Goal: Navigation & Orientation: Find specific page/section

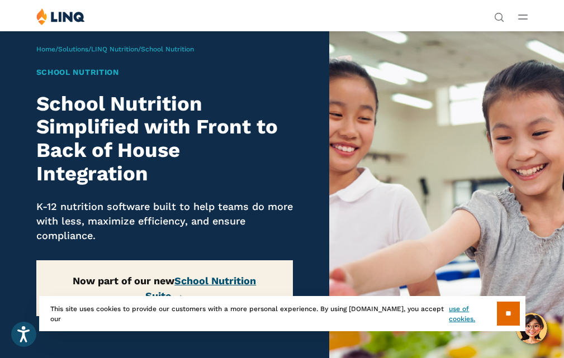
click at [240, 278] on link "School Nutrition Suite →" at bounding box center [200, 288] width 111 height 27
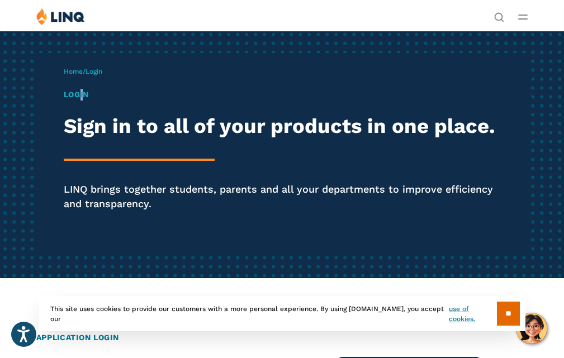
click at [64, 101] on h1 "Login" at bounding box center [282, 95] width 437 height 12
click at [86, 75] on span "Login" at bounding box center [94, 72] width 17 height 8
click at [64, 97] on h1 "Login" at bounding box center [282, 95] width 437 height 12
click at [51, 73] on div "Home / Login Login Sign in to all of your products in one place. LINQ brings to…" at bounding box center [282, 154] width 492 height 203
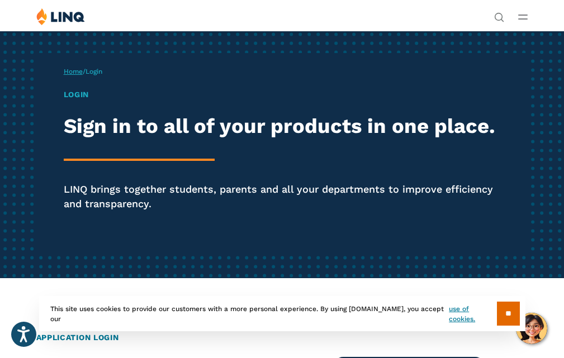
click at [64, 75] on link "Home" at bounding box center [73, 72] width 19 height 8
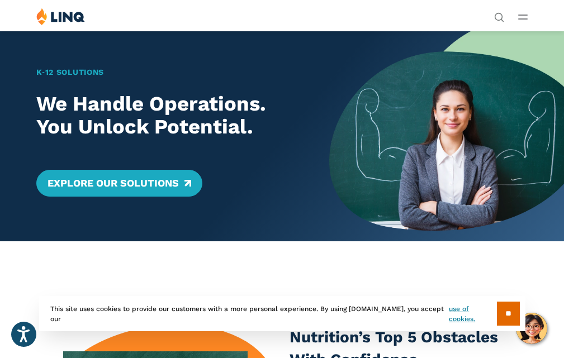
click at [526, 18] on icon "Open Main Menu" at bounding box center [523, 17] width 10 height 5
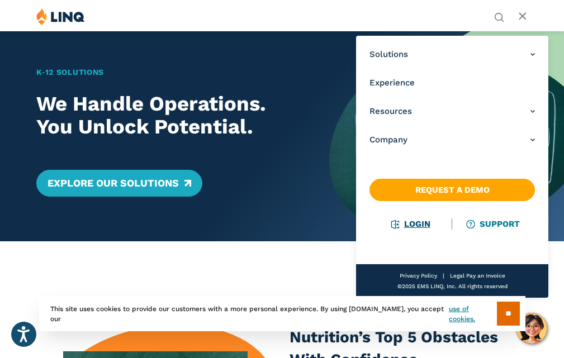
click at [393, 223] on link "Login" at bounding box center [410, 224] width 39 height 10
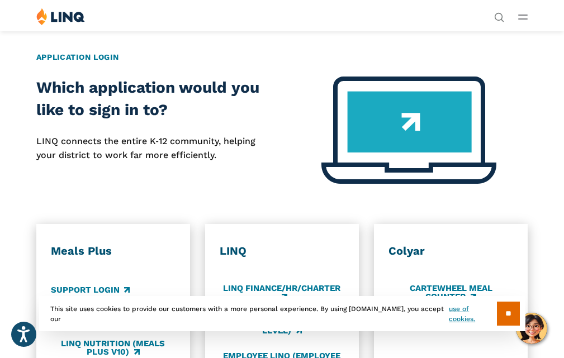
scroll to position [279, 0]
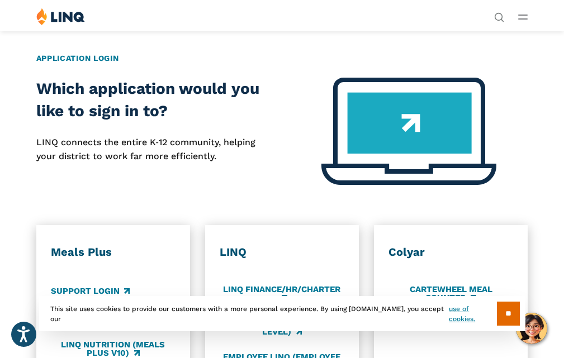
click at [73, 64] on h2 "Application Login" at bounding box center [282, 59] width 492 height 12
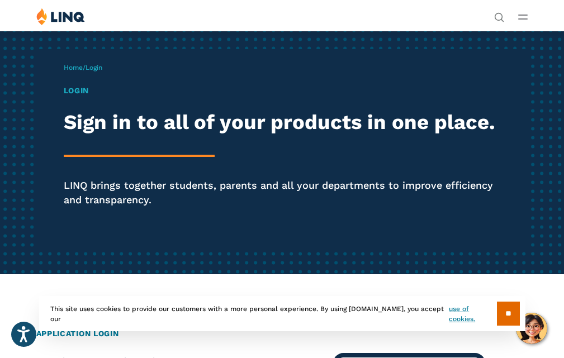
scroll to position [0, 0]
